Goal: Information Seeking & Learning: Understand process/instructions

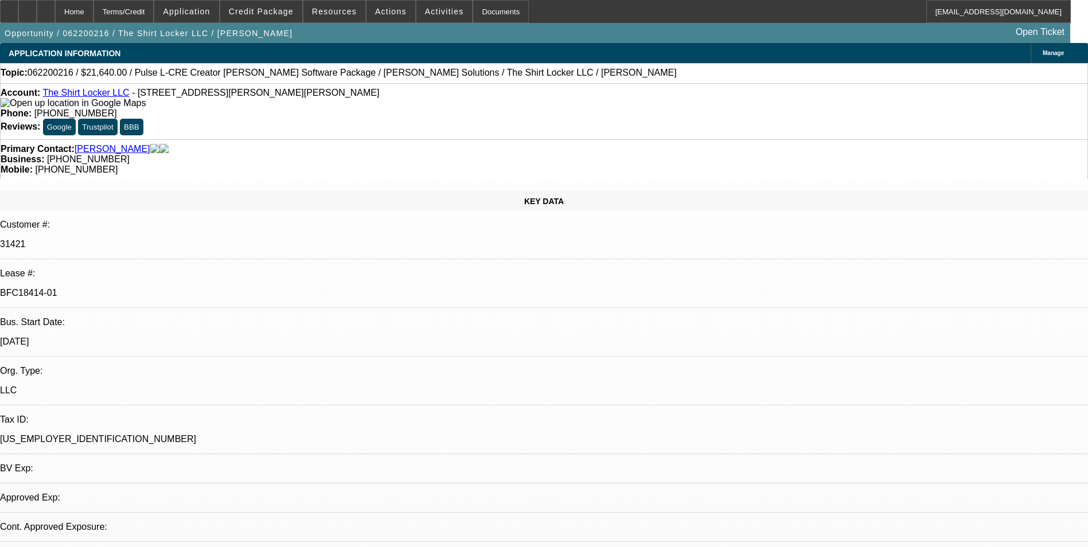
select select "0"
select select "2"
select select "0"
select select "6"
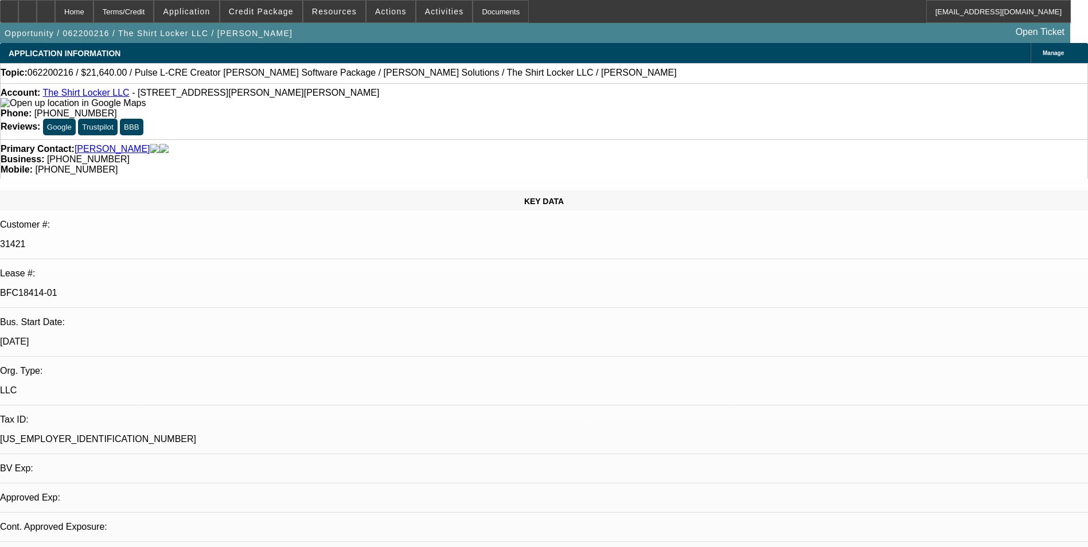
select select "0"
select select "2"
select select "0.1"
select select "4"
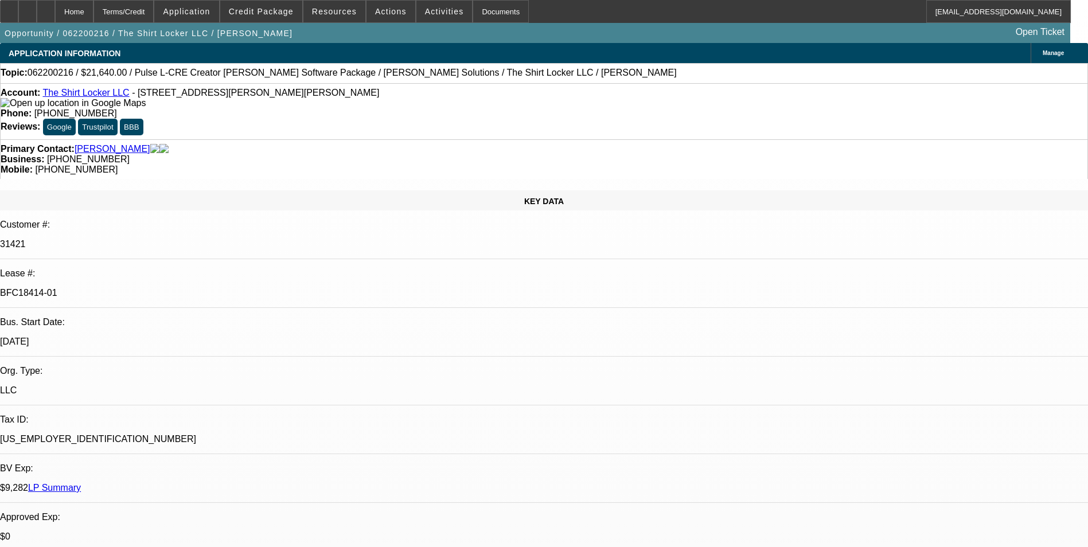
click at [81, 483] on link "LP Summary" at bounding box center [54, 488] width 53 height 10
